Goal: Task Accomplishment & Management: Complete application form

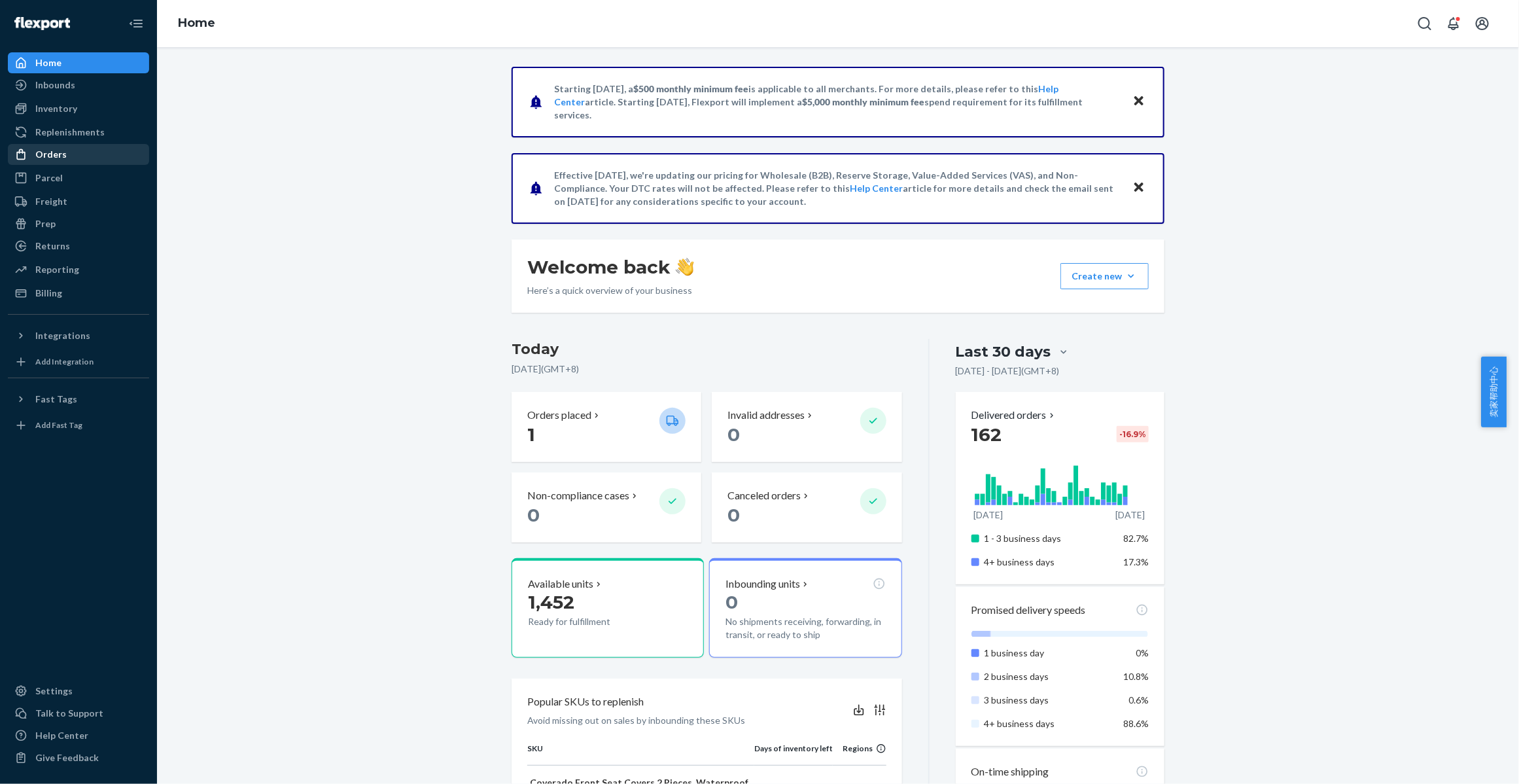
click at [65, 152] on div "Orders" at bounding box center [79, 154] width 139 height 18
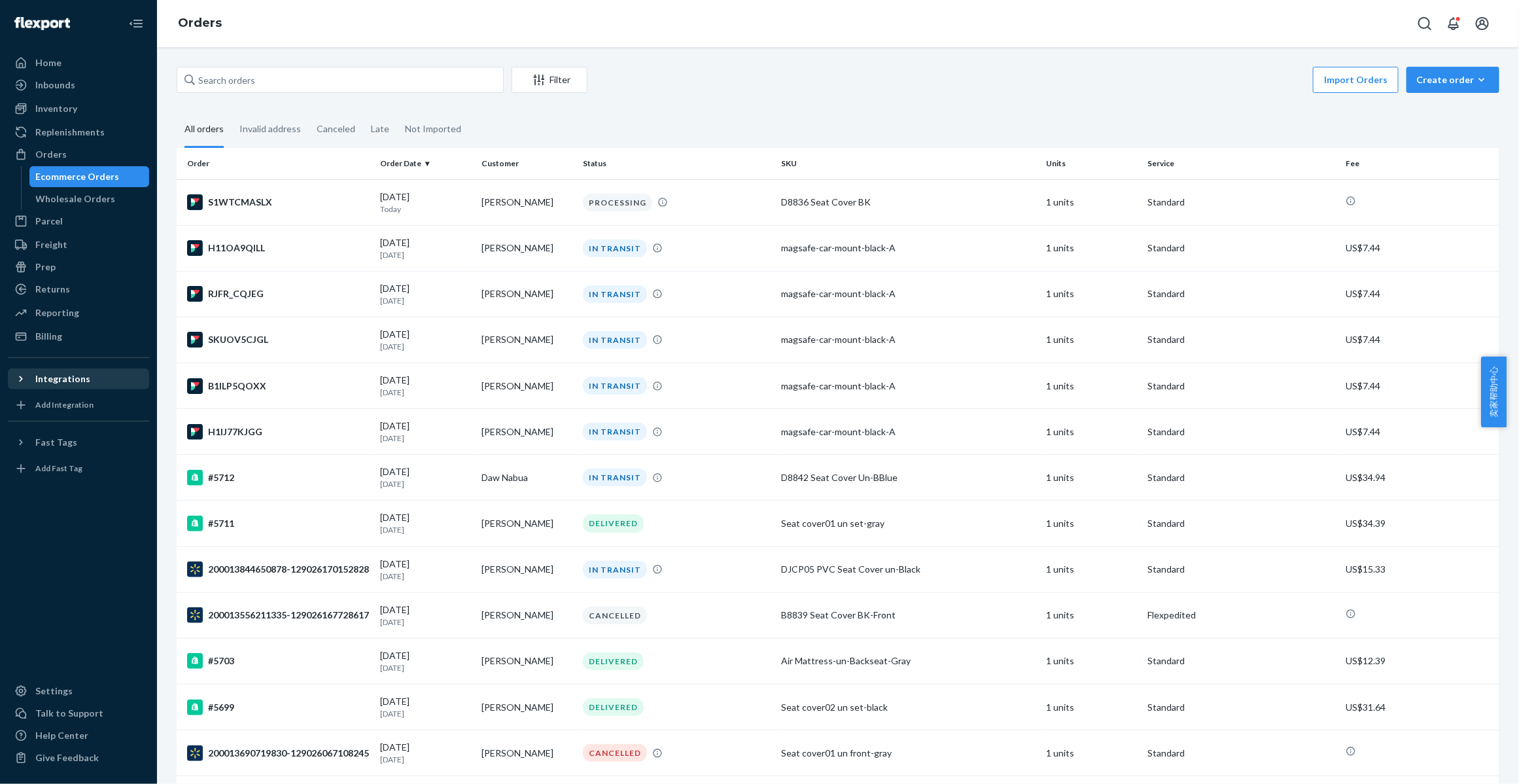
click at [26, 378] on icon at bounding box center [21, 379] width 13 height 13
click at [1476, 74] on icon "button" at bounding box center [1482, 80] width 13 height 13
click at [1447, 108] on span "Ecommerce order" at bounding box center [1461, 112] width 81 height 10
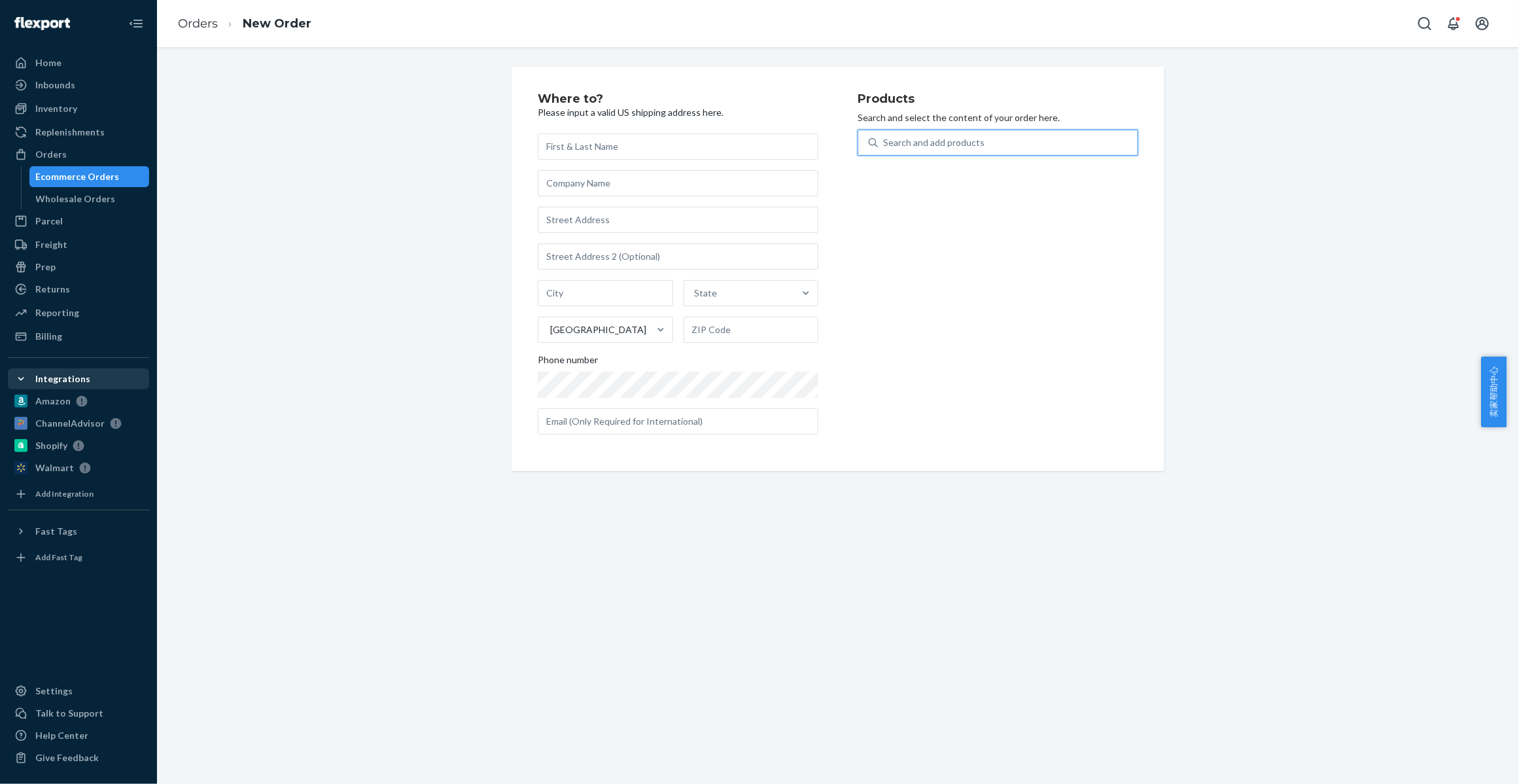
click at [964, 145] on div "Search and add products" at bounding box center [933, 143] width 101 height 13
click at [884, 145] on input "0 results available. Use Up and Down to choose options, press Enter to select t…" at bounding box center [883, 143] width 1 height 13
paste input "Air Mattress-Tesla-Y-Gray"
type input "Air Mattress-Tesla-Y-Gray"
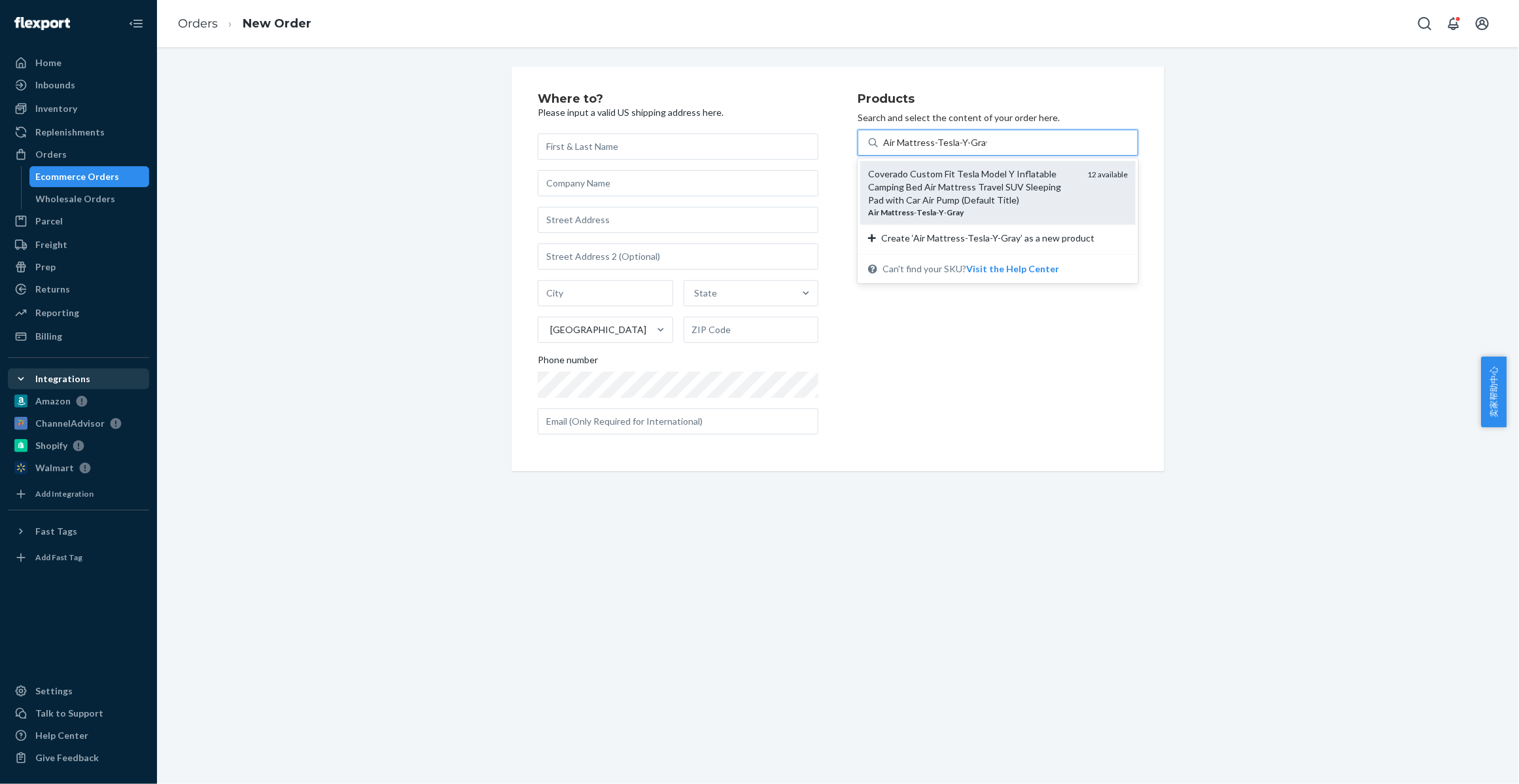
click at [970, 191] on div "Coverado Custom Fit Tesla Model Y Inflatable Camping Bed Air Mattress Travel SU…" at bounding box center [972, 187] width 209 height 39
click at [970, 149] on input "Air Mattress-Tesla-Y-Gray" at bounding box center [935, 143] width 104 height 13
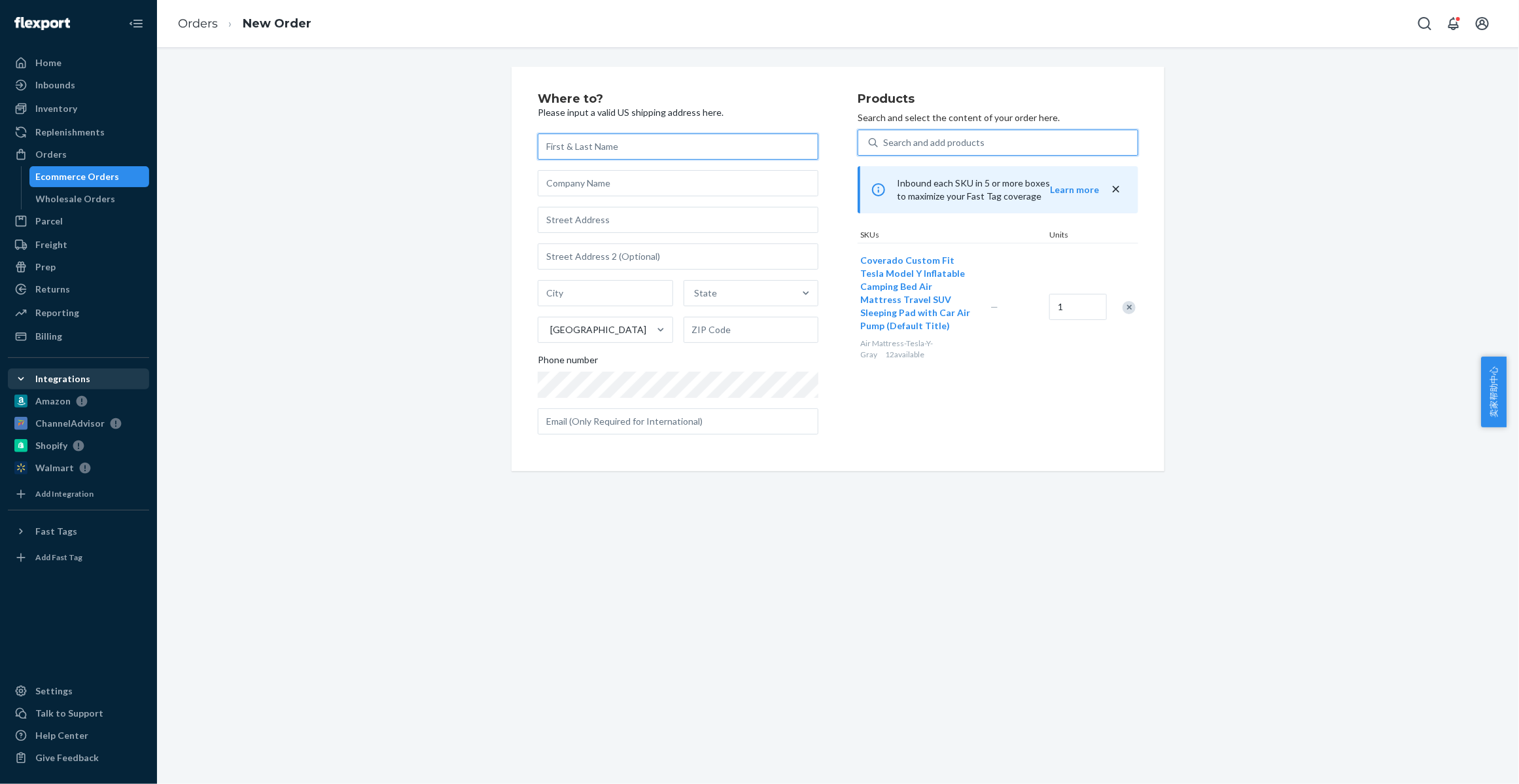
click at [571, 142] on input "text" at bounding box center [677, 146] width 280 height 26
paste input "JimmysDIY LLC"
type input "JimmysDIY LLC"
click at [619, 223] on input "text" at bounding box center [677, 220] width 280 height 26
paste input "[STREET_ADDRESS][PERSON_NAME]"
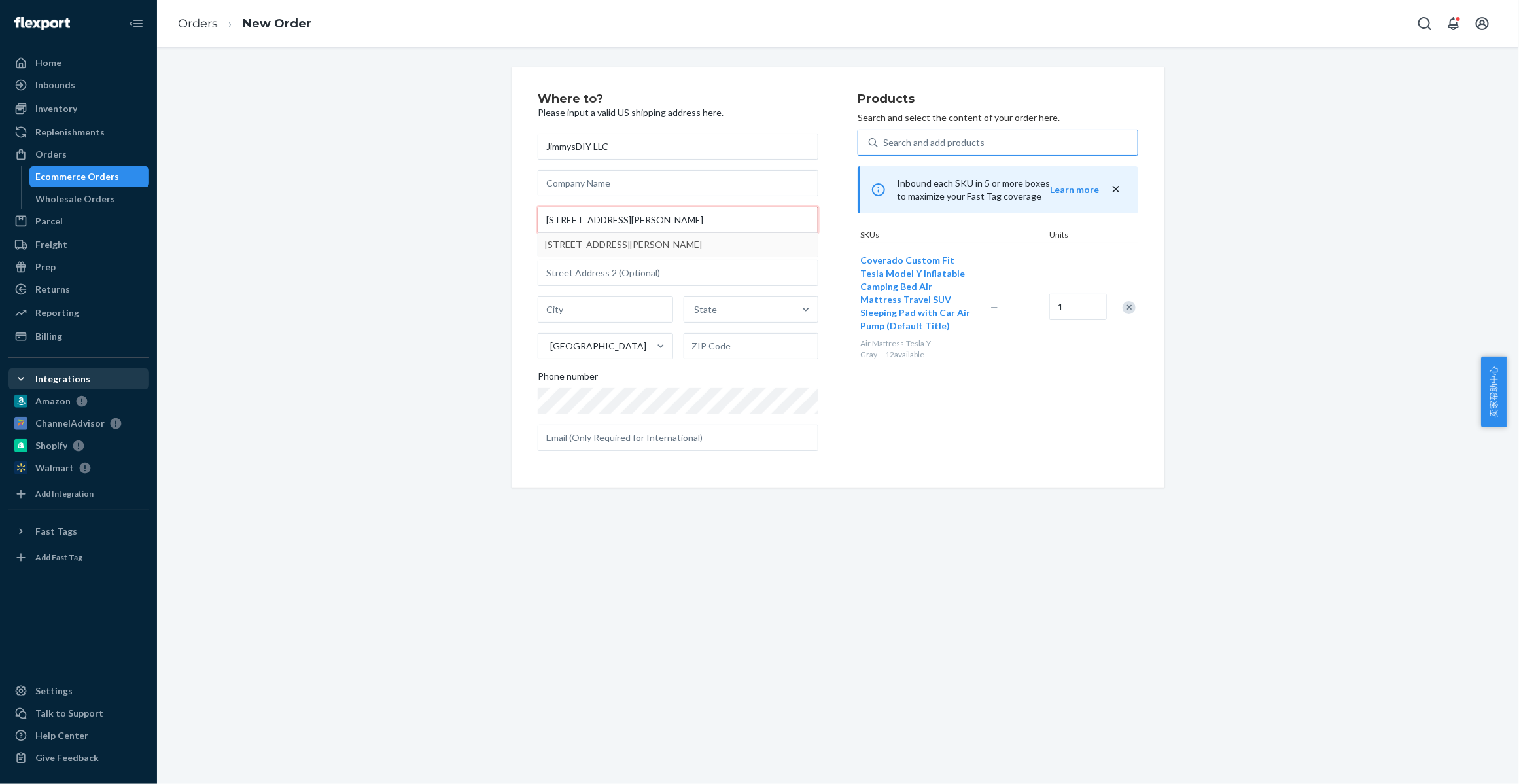
type input "[STREET_ADDRESS][PERSON_NAME]"
type input "[GEOGRAPHIC_DATA]"
type input "11010"
type input "[STREET_ADDRESS][PERSON_NAME]"
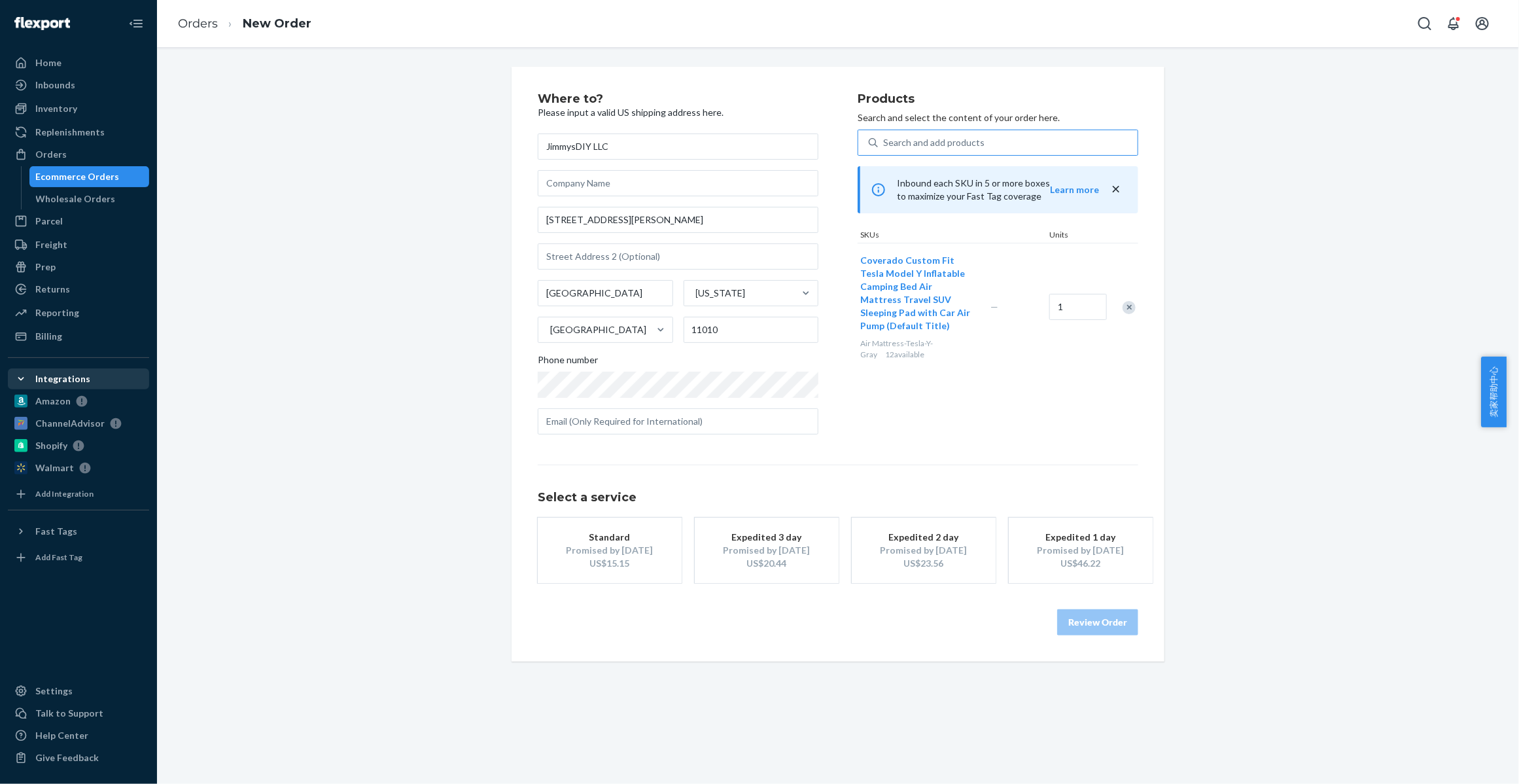
click at [589, 560] on div "US$15.15" at bounding box center [610, 563] width 105 height 13
click at [1082, 622] on button "Review Order" at bounding box center [1098, 621] width 81 height 26
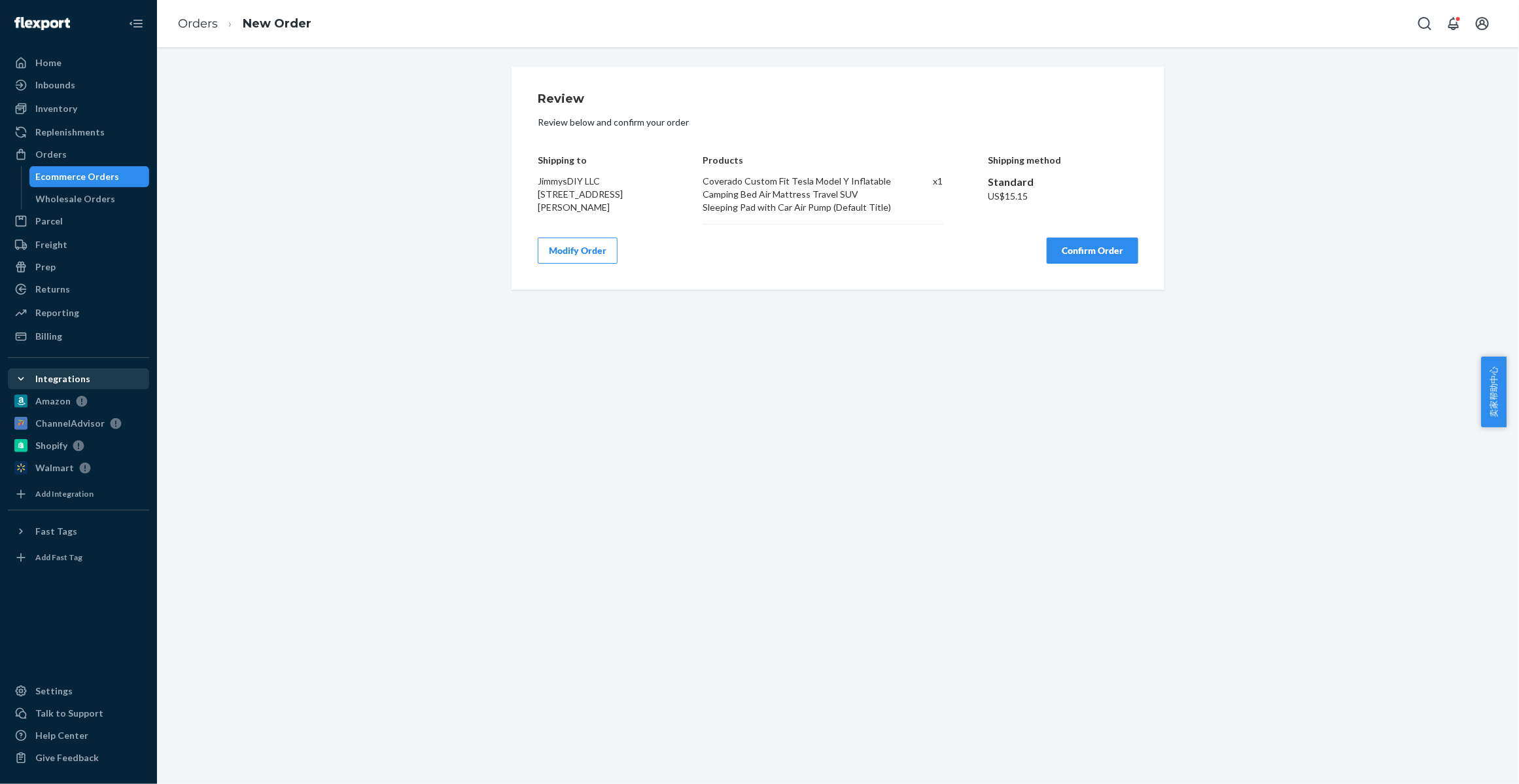
click at [1068, 244] on button "Confirm Order" at bounding box center [1092, 250] width 92 height 26
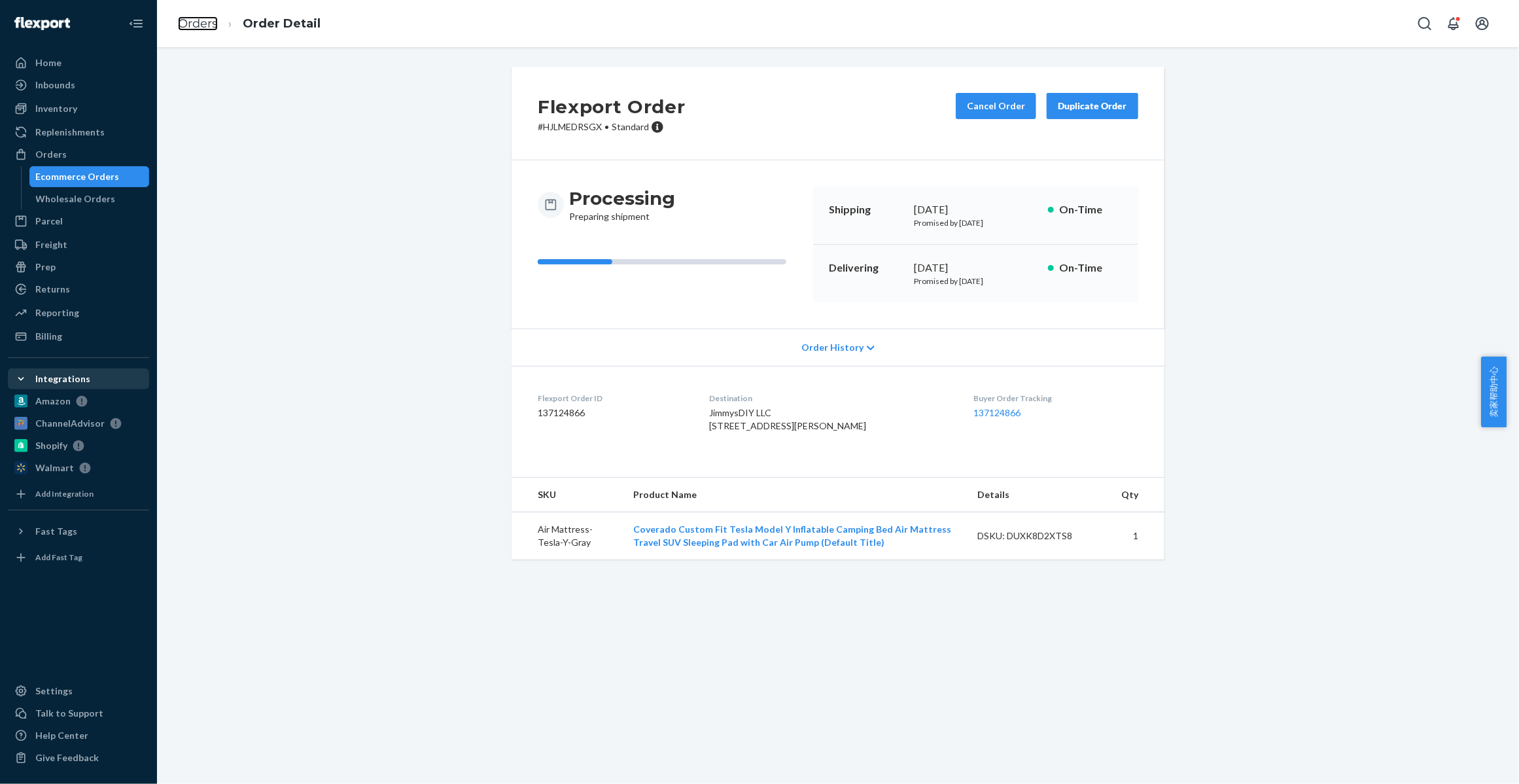
click at [201, 26] on link "Orders" at bounding box center [197, 23] width 39 height 14
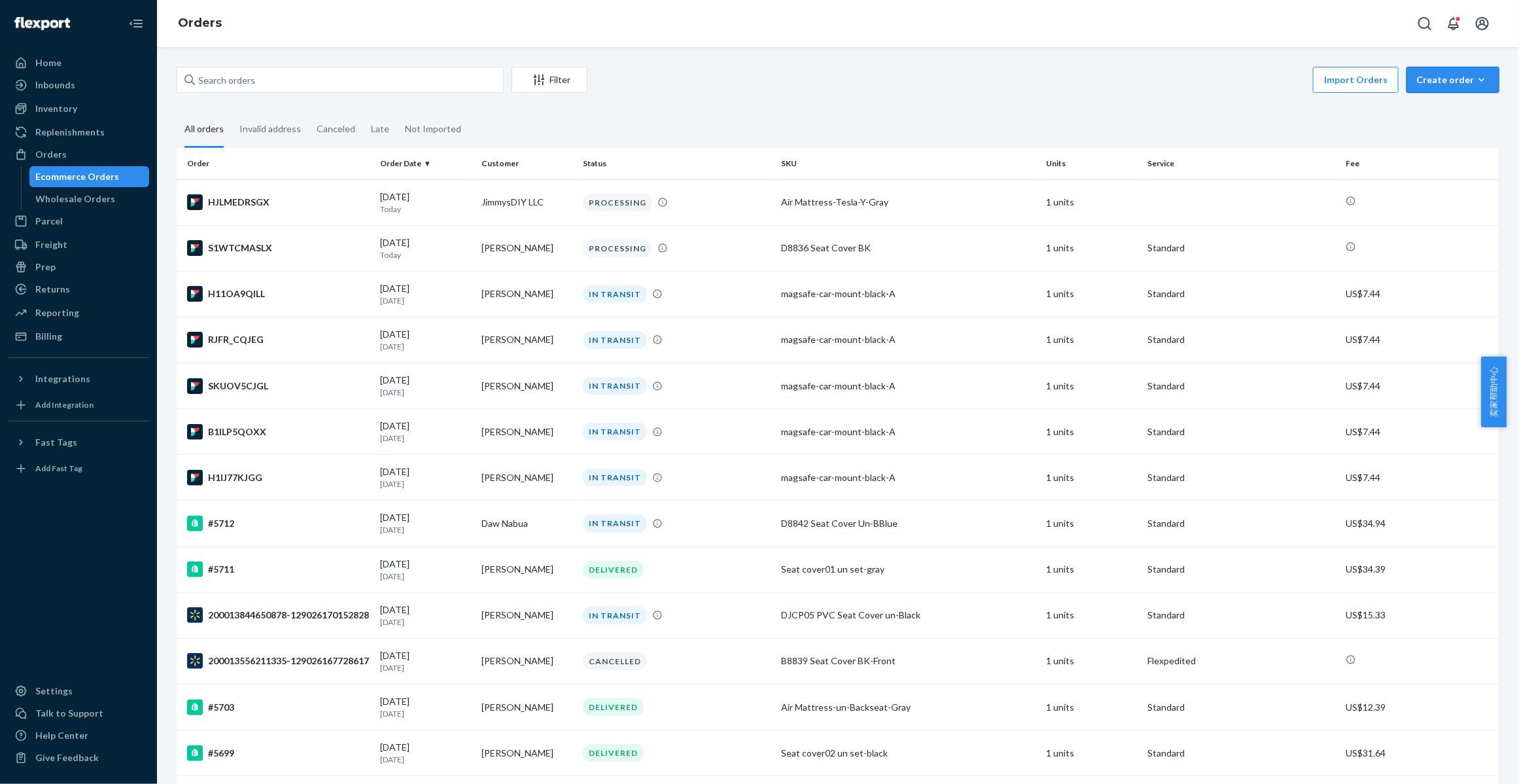
click at [1476, 79] on icon "button" at bounding box center [1482, 80] width 13 height 13
click at [1427, 103] on button "Ecommerce order" at bounding box center [1473, 111] width 125 height 28
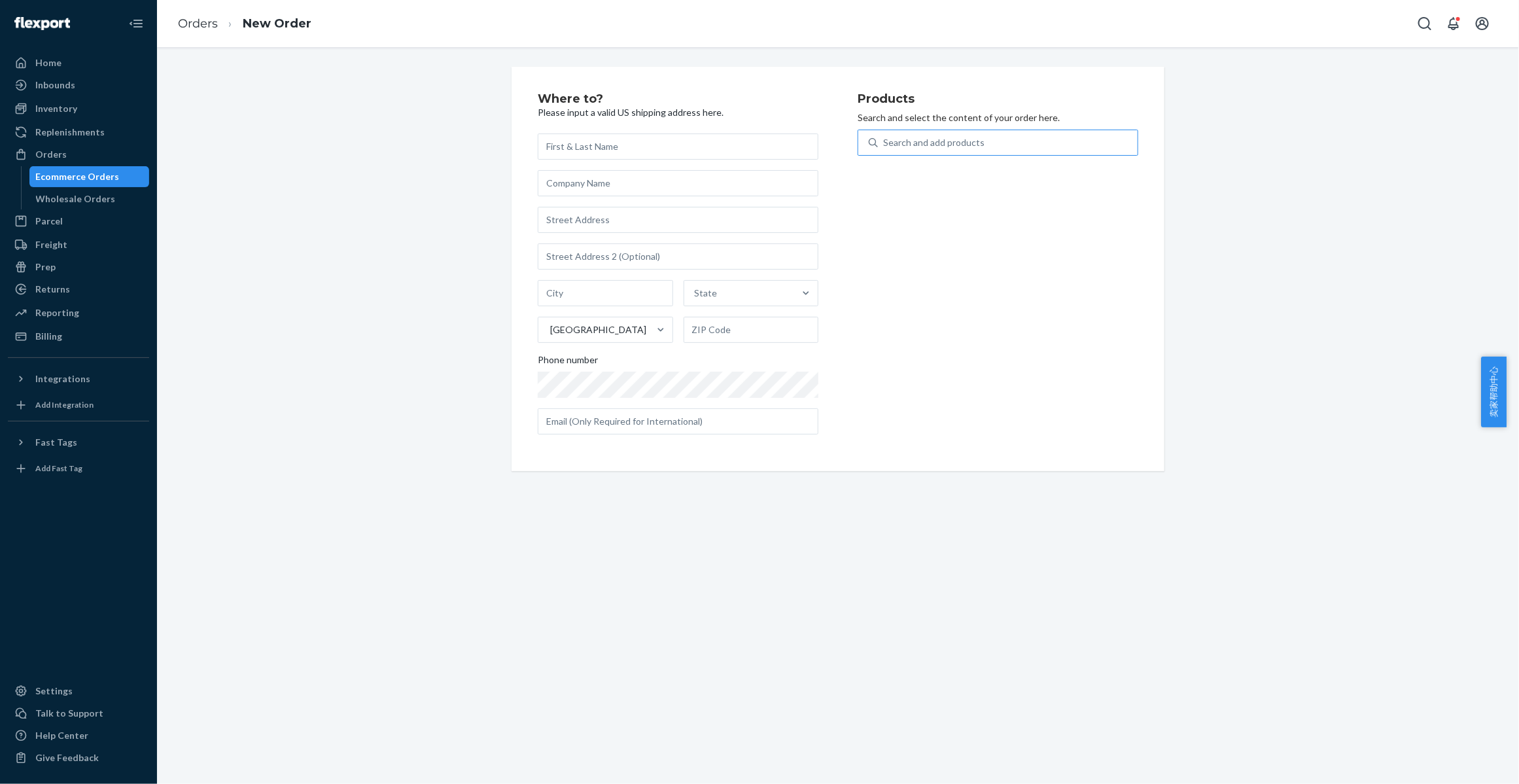
click at [939, 143] on div "Search and add products" at bounding box center [933, 143] width 101 height 13
click at [884, 143] on input "Search and add products" at bounding box center [883, 143] width 1 height 13
paste input "D-8847 Fabric Seat Cover Un-Black&Red"
type input "D-8847 Fabric Seat Cover Un-Black&Red"
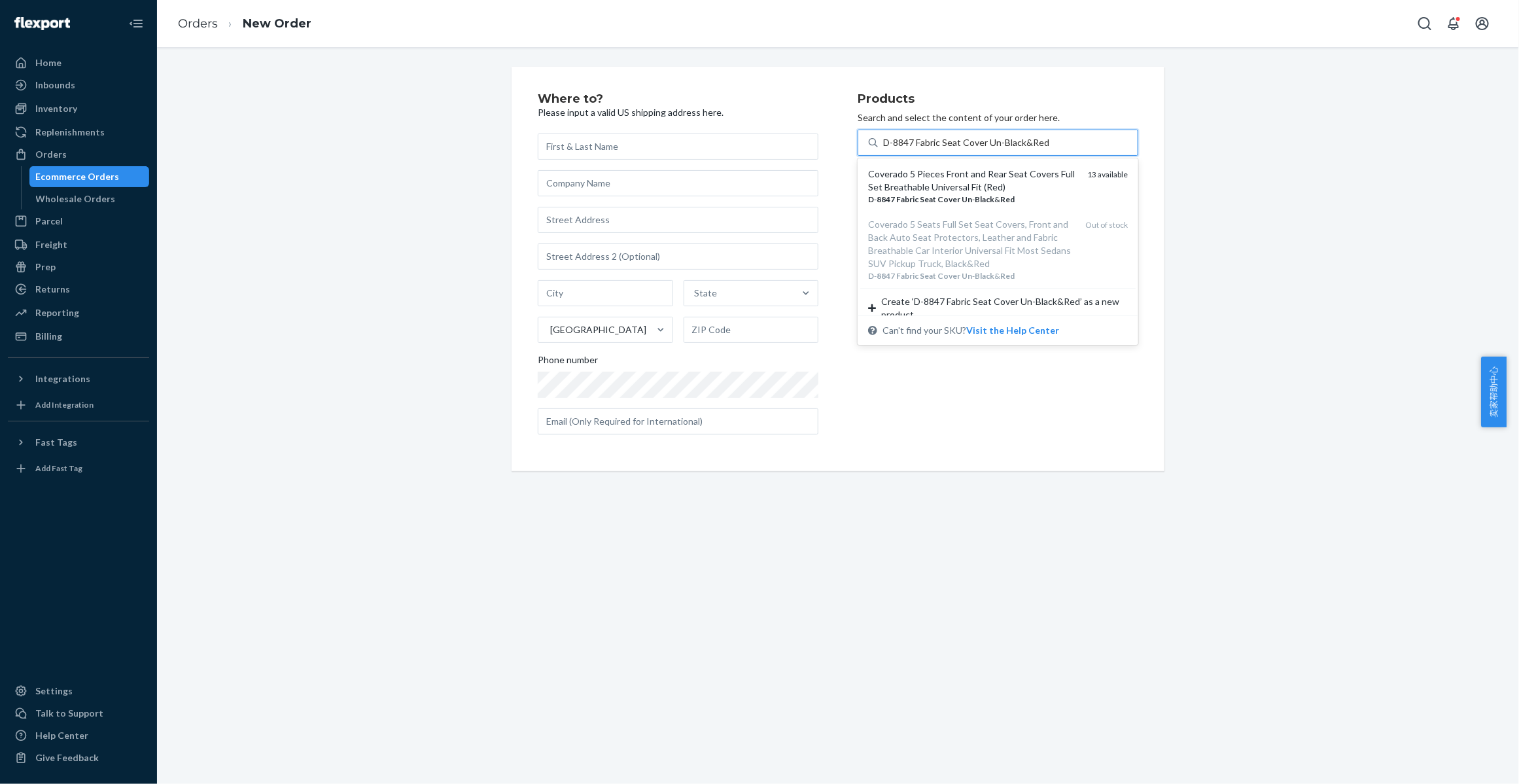
click at [933, 166] on div "Coverado 5 Pieces Front and Rear Seat Covers Full Set Breathable Universal Fit …" at bounding box center [998, 186] width 275 height 50
click at [933, 149] on input "D-8847 Fabric Seat Cover Un-Black&Red" at bounding box center [966, 143] width 167 height 13
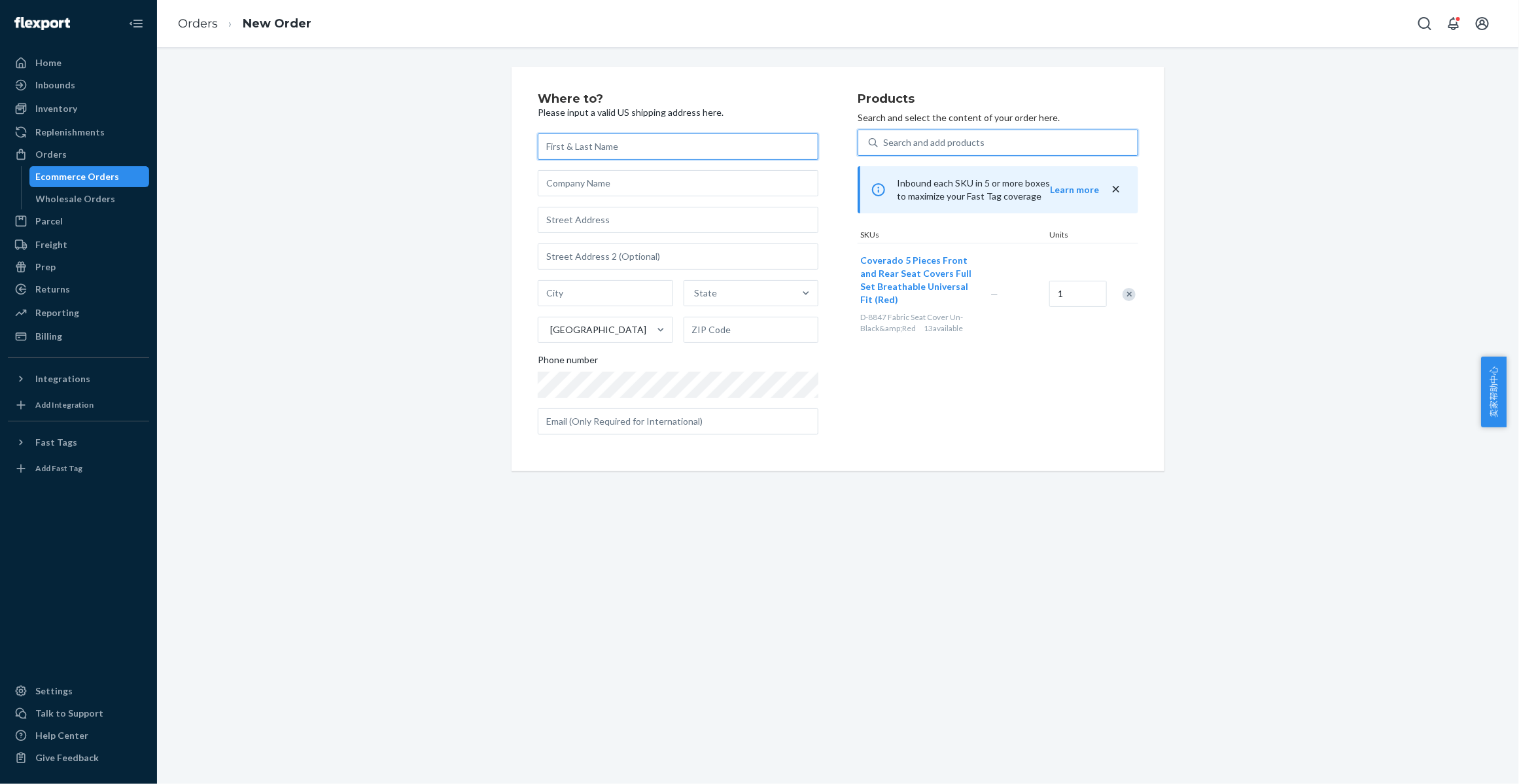
click at [560, 134] on input "text" at bounding box center [677, 146] width 280 height 26
paste input "Nury Galvan"
type input "Nury Galvan"
click at [599, 218] on input "text" at bounding box center [677, 220] width 280 height 26
paste input "200 Union St, Apt 10D, Lodi NJ 07644"
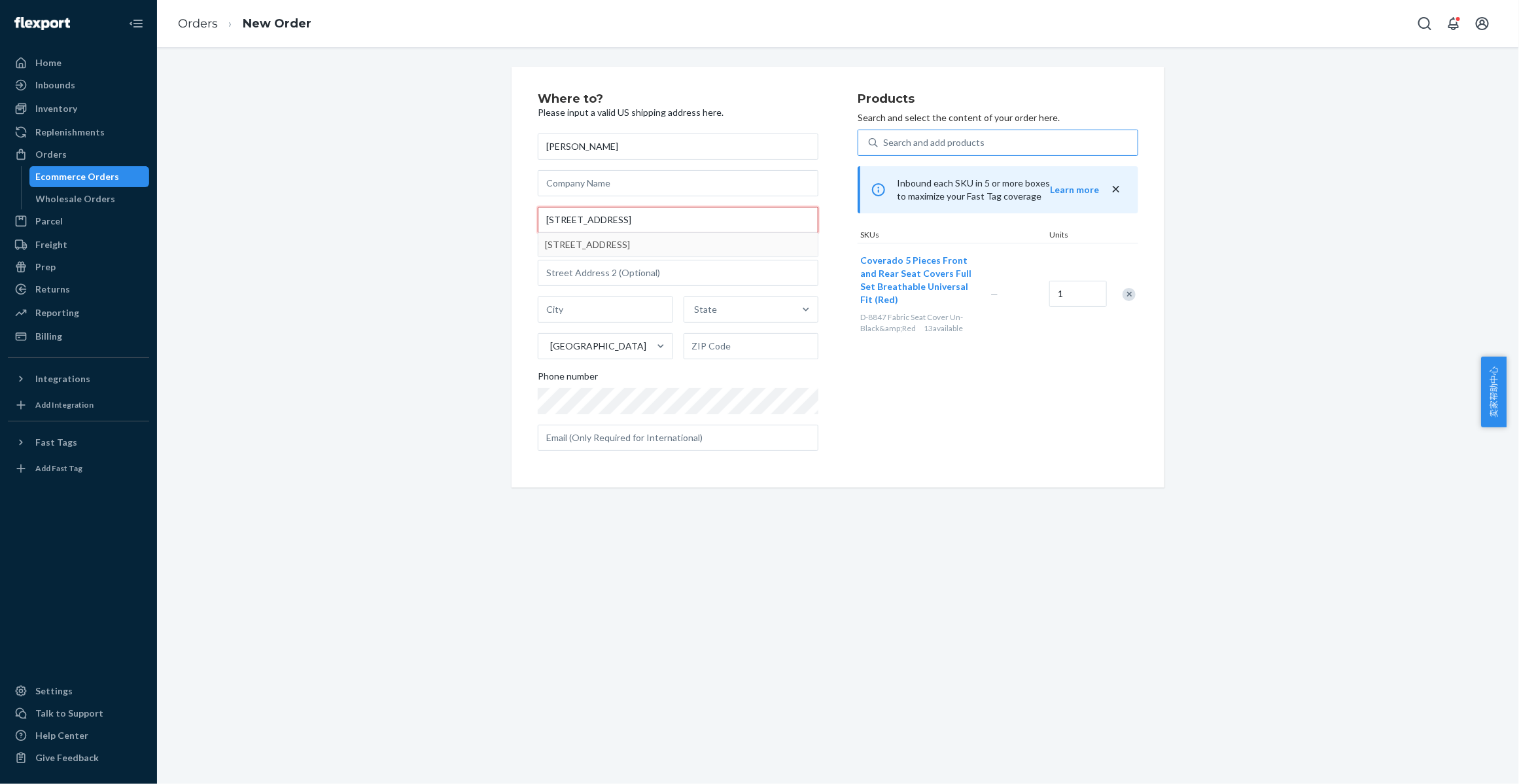
type input "200 Union St, Apt 10D, Lodi NJ 07644"
type input "10d"
type input "Lodi"
type input "07644"
type input "200 Union St"
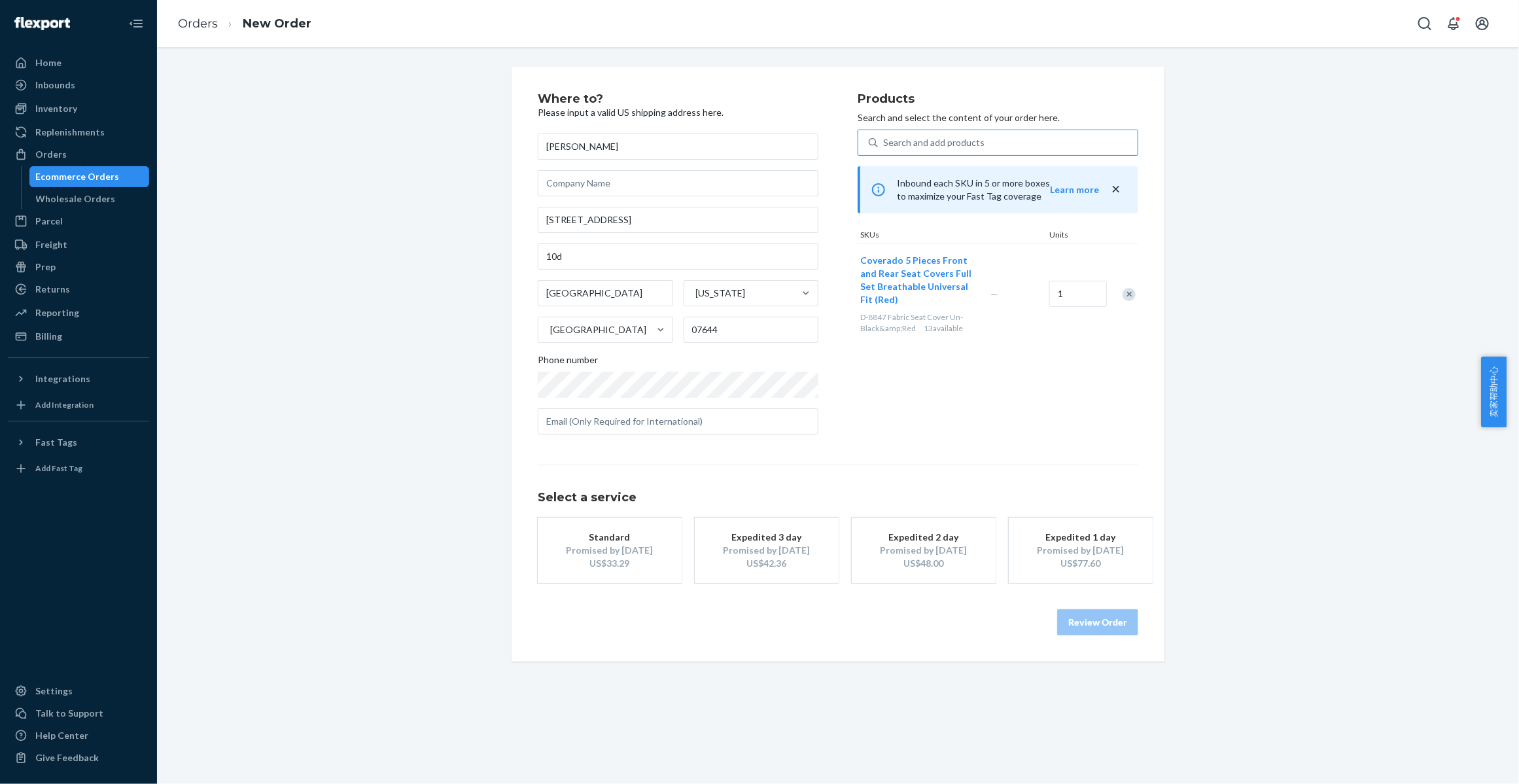
click at [610, 557] on div "US$33.29" at bounding box center [610, 563] width 105 height 13
click at [1087, 628] on button "Review Order" at bounding box center [1098, 621] width 81 height 26
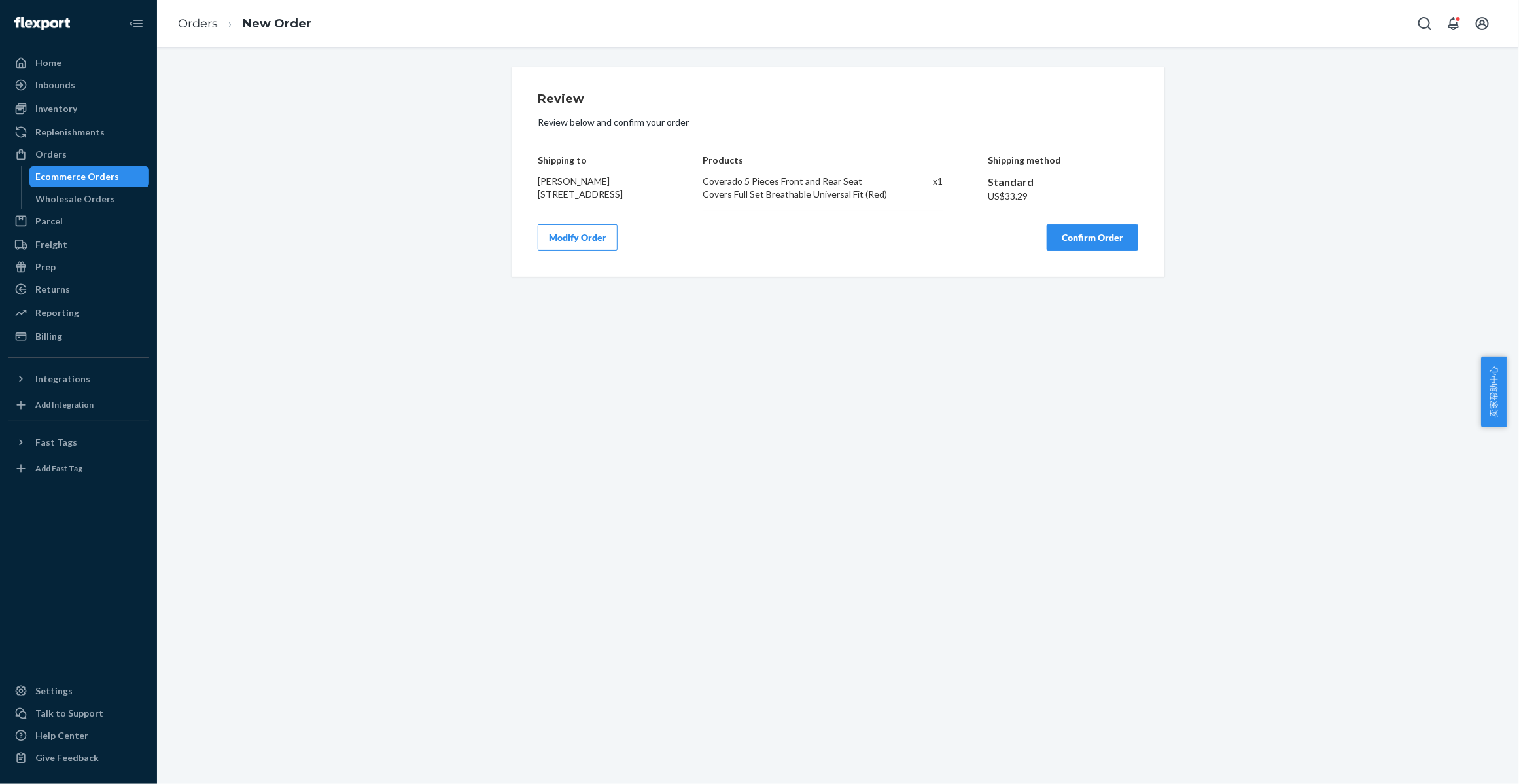
click at [1090, 250] on button "Confirm Order" at bounding box center [1092, 237] width 92 height 26
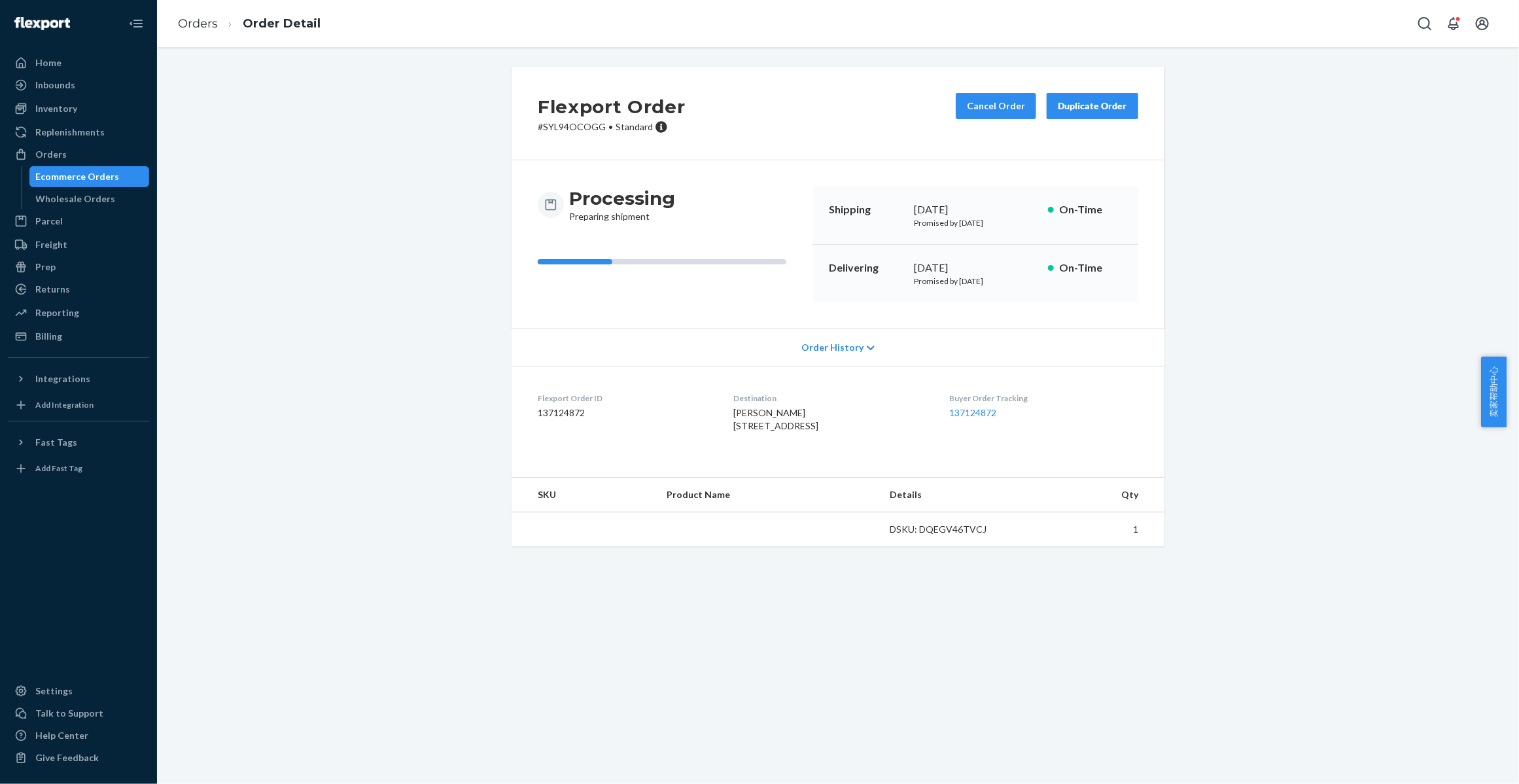
click at [187, 31] on li "Orders" at bounding box center [197, 24] width 39 height 17
click at [201, 25] on link "Orders" at bounding box center [197, 23] width 39 height 14
